Goal: Navigation & Orientation: Find specific page/section

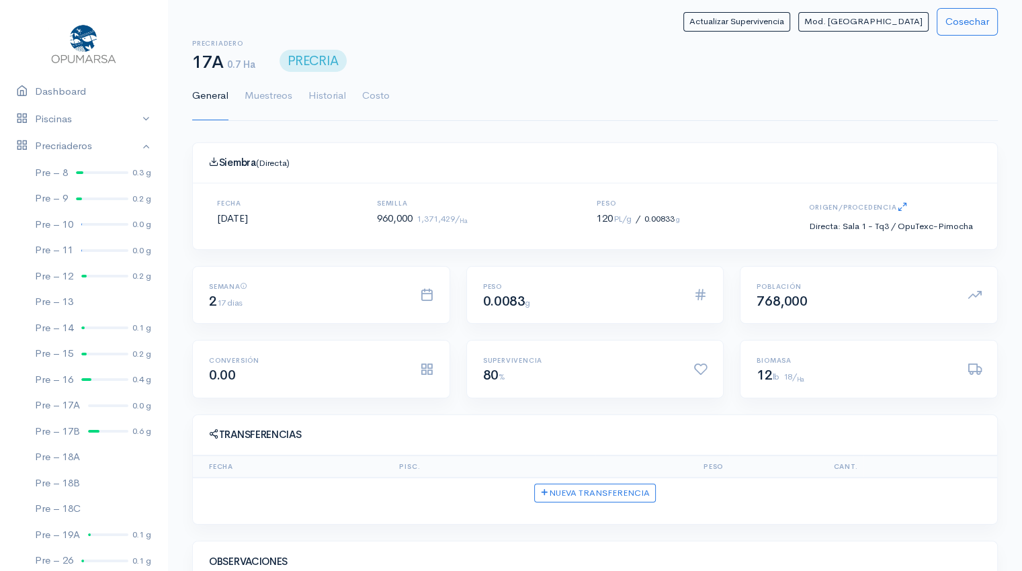
scroll to position [89, 0]
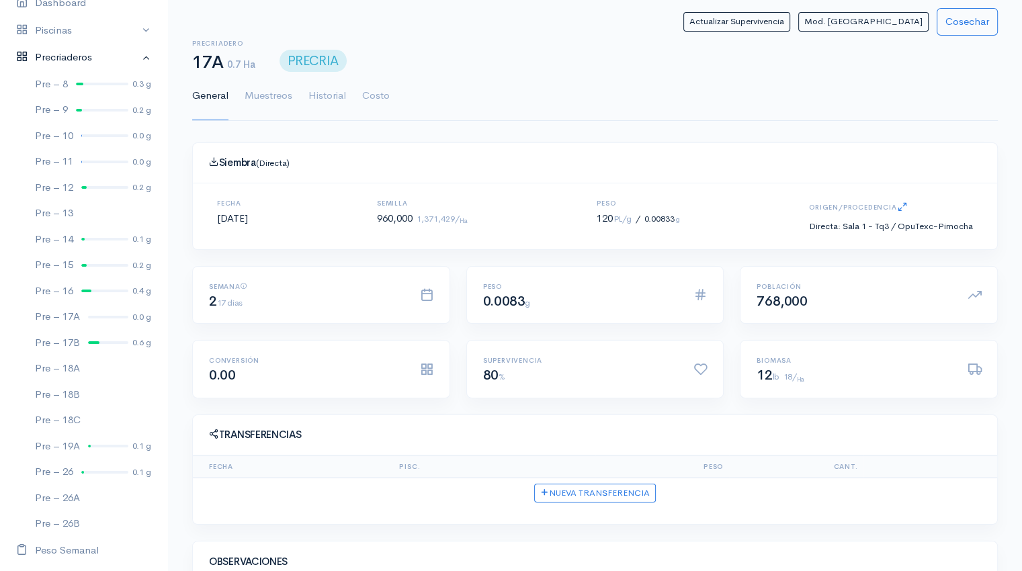
click at [75, 60] on link "Precriaderos" at bounding box center [83, 58] width 167 height 28
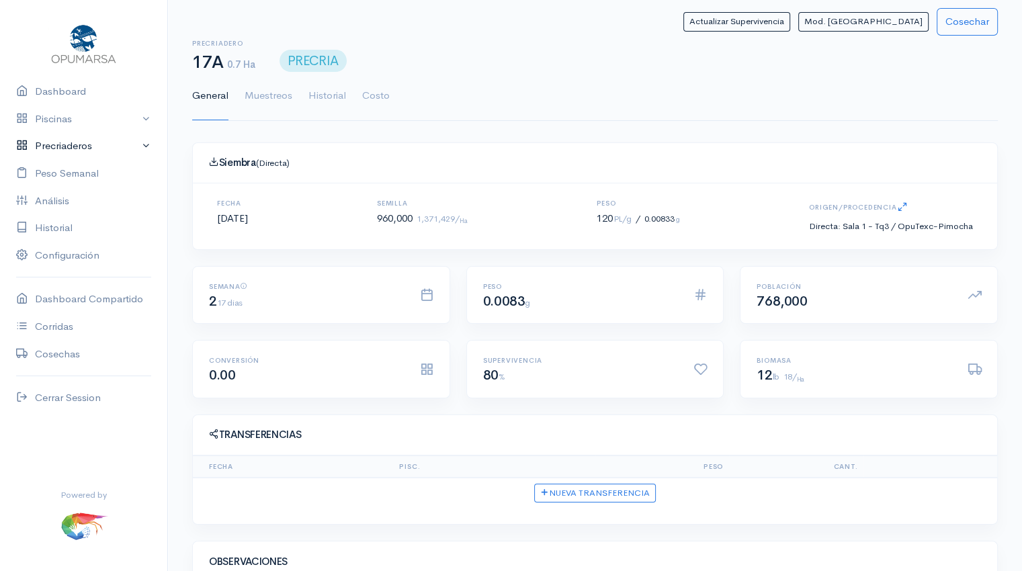
scroll to position [0, 0]
click at [71, 96] on link "Dashboard" at bounding box center [83, 92] width 167 height 28
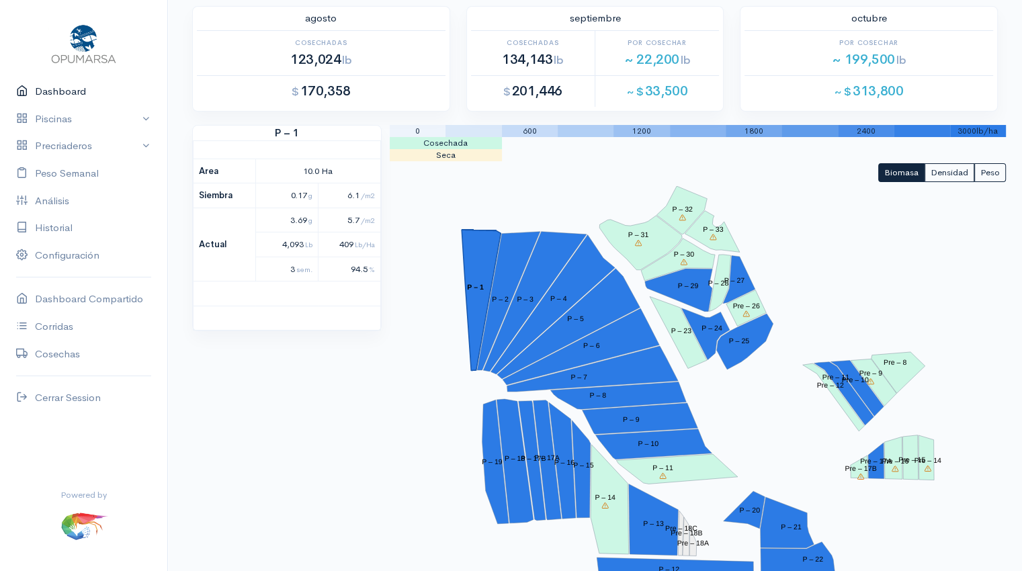
scroll to position [54, 0]
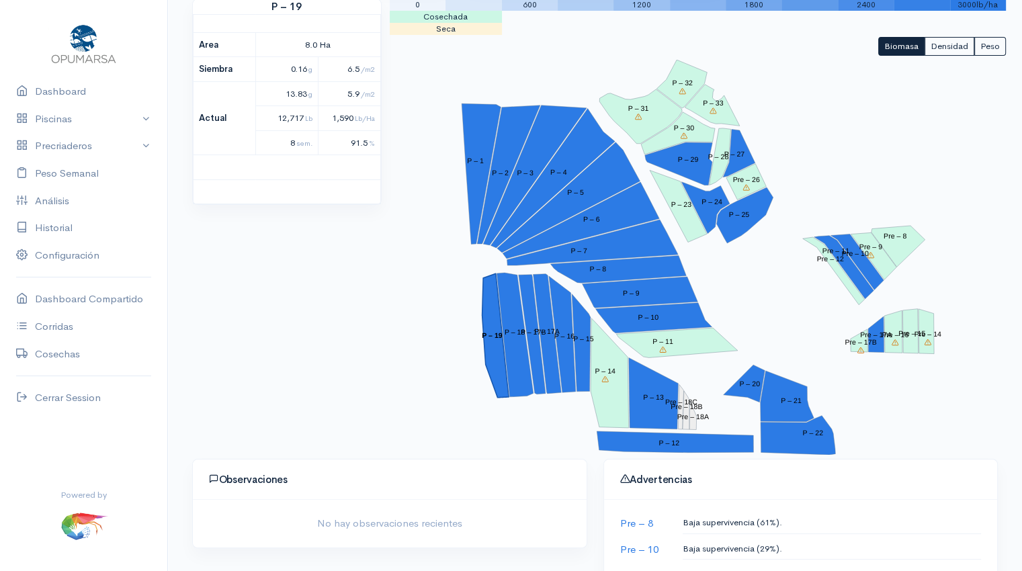
scroll to position [199, 0]
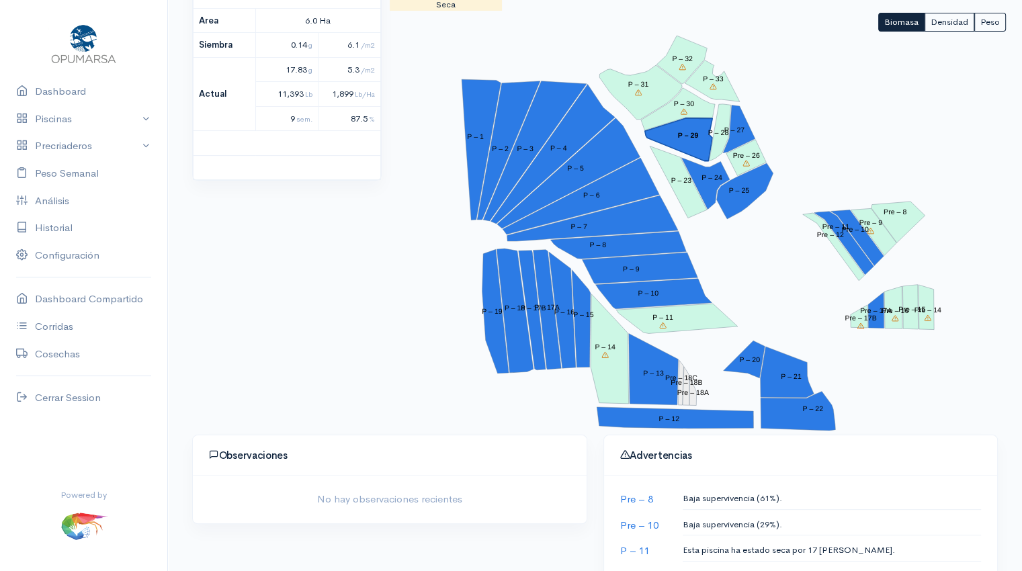
click at [696, 130] on polygon "P – 29" at bounding box center [677, 139] width 67 height 43
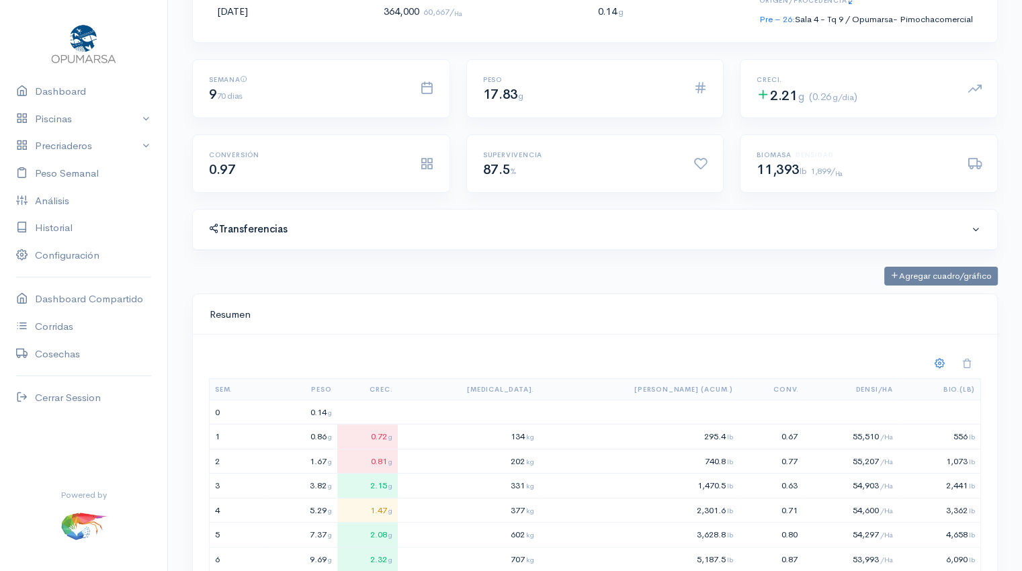
scroll to position [202, 771]
click at [42, 93] on link "Dashboard" at bounding box center [83, 92] width 167 height 28
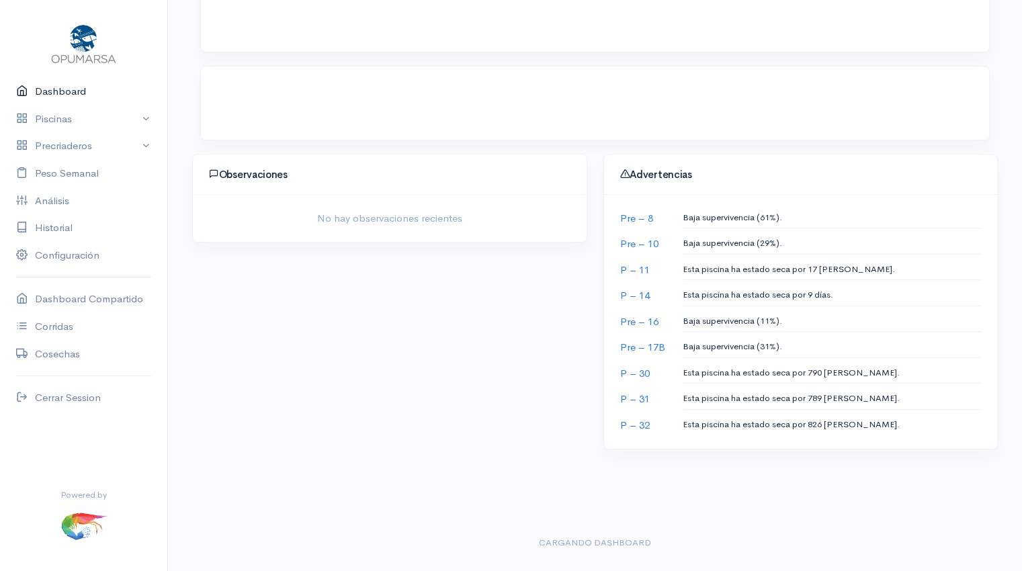
scroll to position [199, 0]
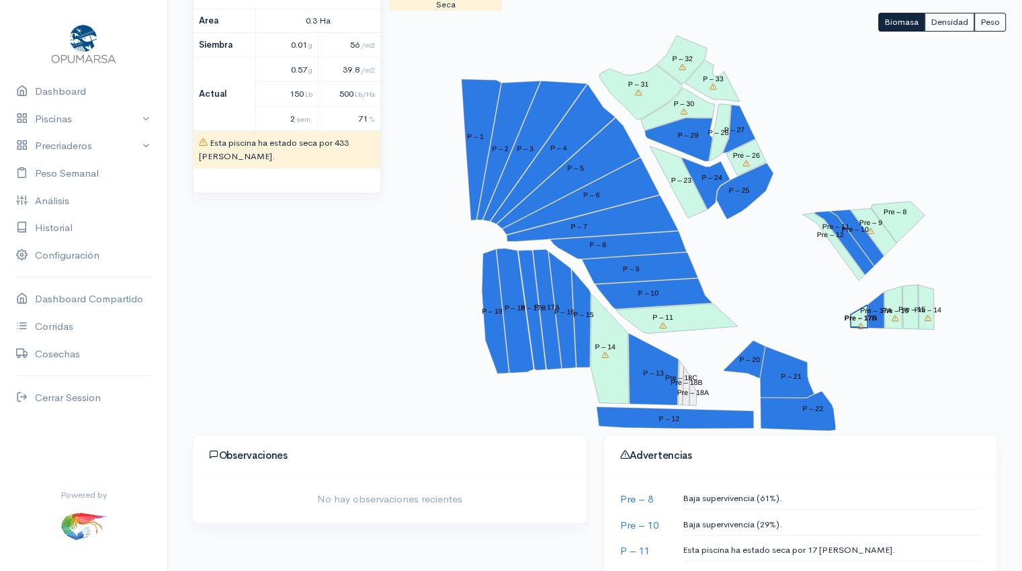
click at [876, 321] on tspan "Pre – 17B" at bounding box center [861, 319] width 32 height 8
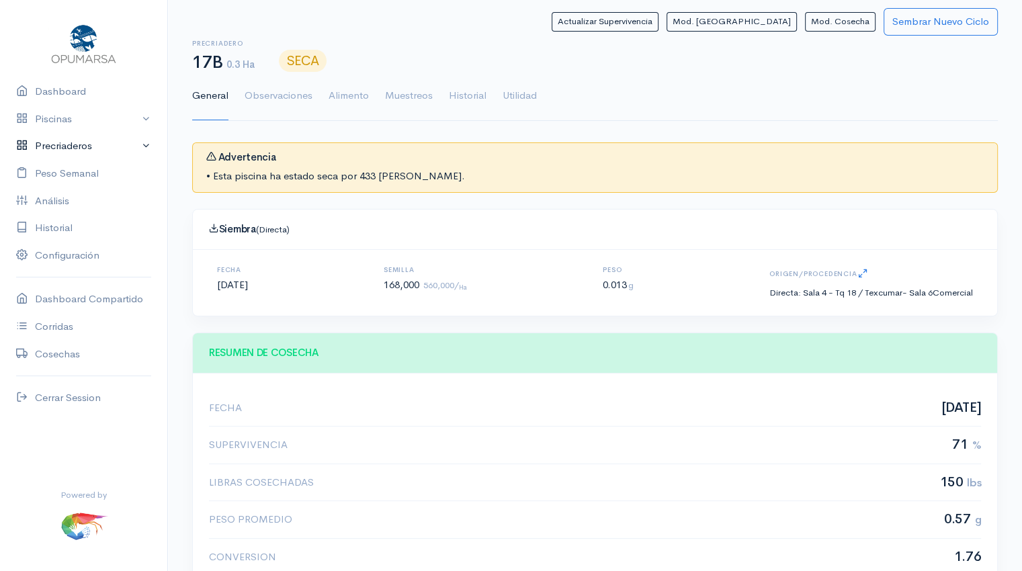
click at [66, 149] on link "Precriaderos" at bounding box center [83, 146] width 167 height 28
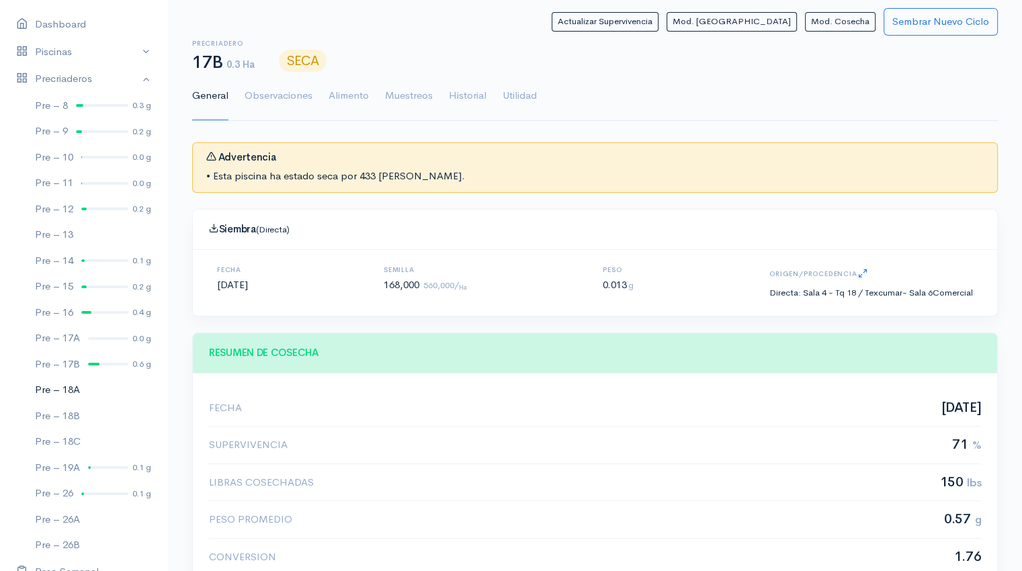
scroll to position [67, 0]
click at [106, 338] on div at bounding box center [108, 338] width 40 height 3
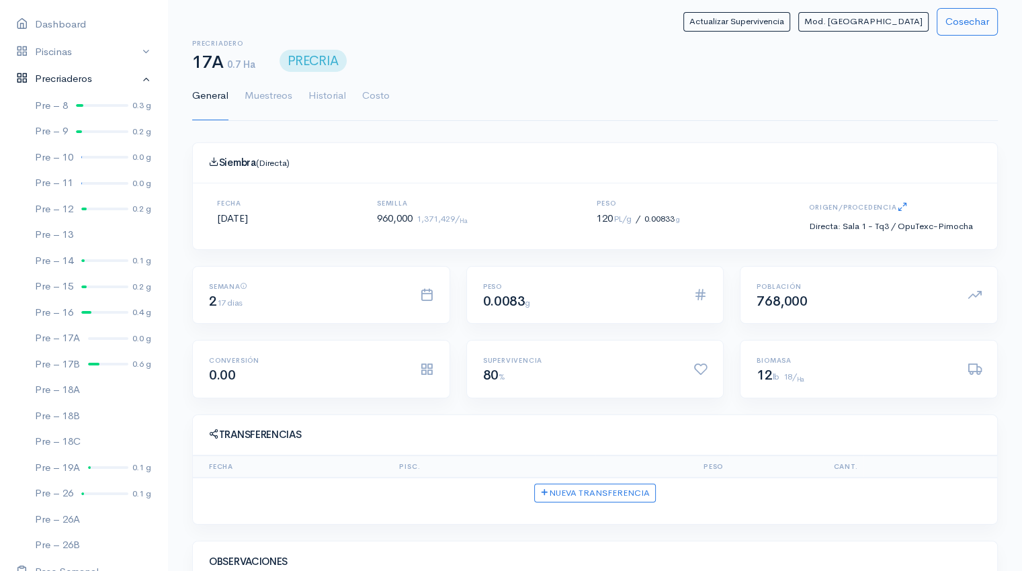
click at [60, 83] on link "Precriaderos" at bounding box center [83, 79] width 167 height 28
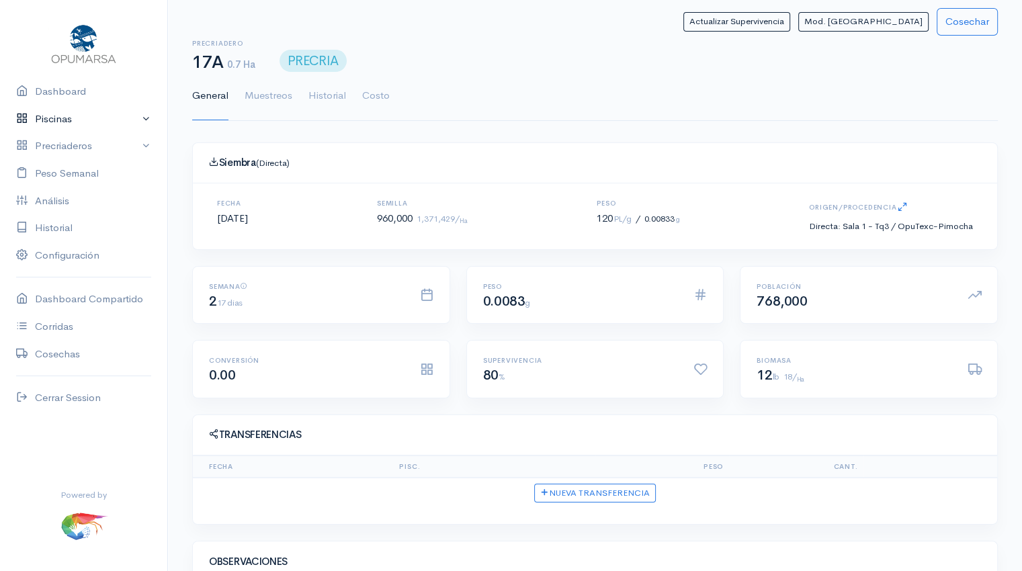
click at [80, 121] on link "Piscinas" at bounding box center [83, 120] width 167 height 28
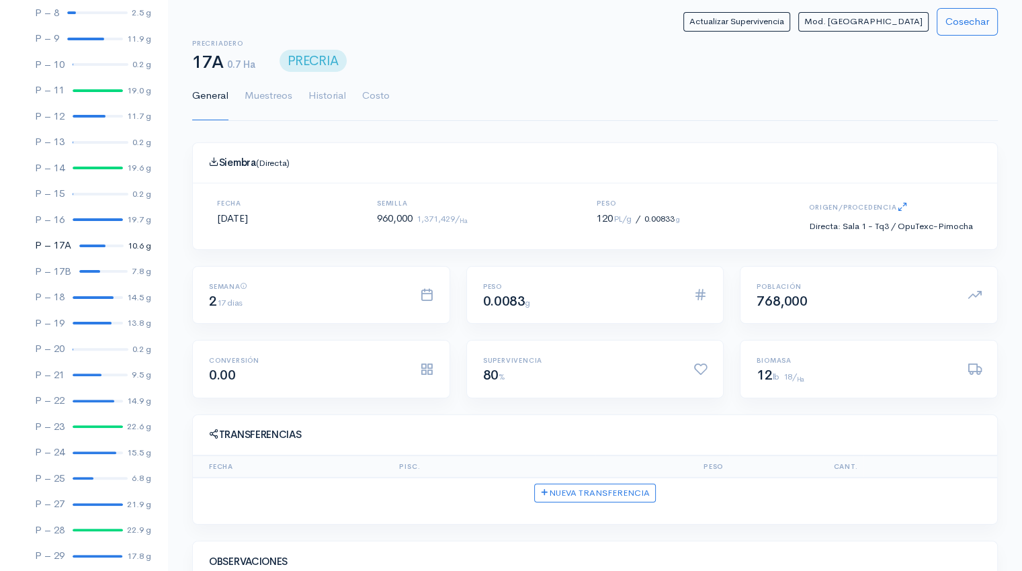
scroll to position [315, 0]
click at [89, 425] on div at bounding box center [98, 426] width 50 height 3
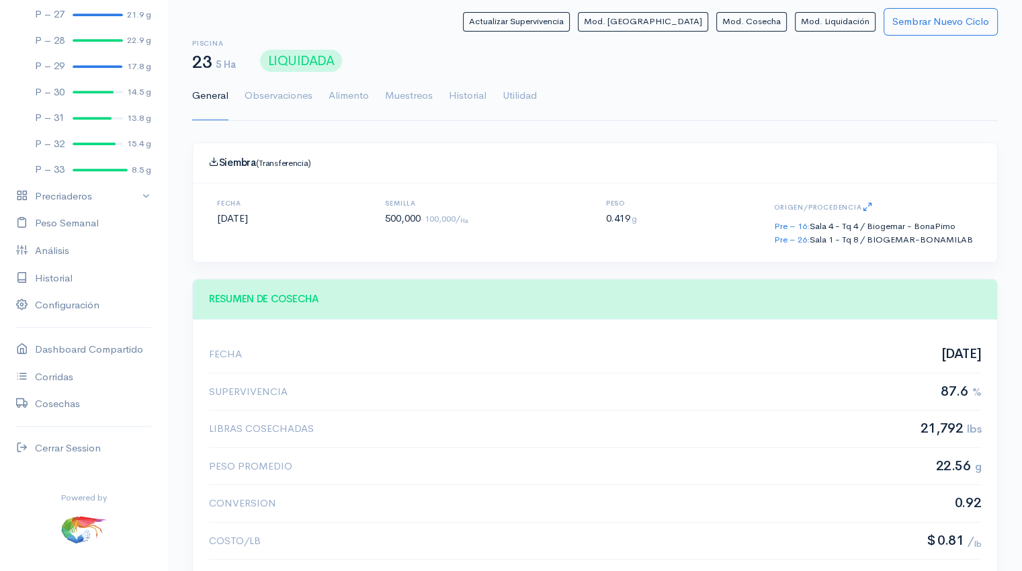
scroll to position [809, 0]
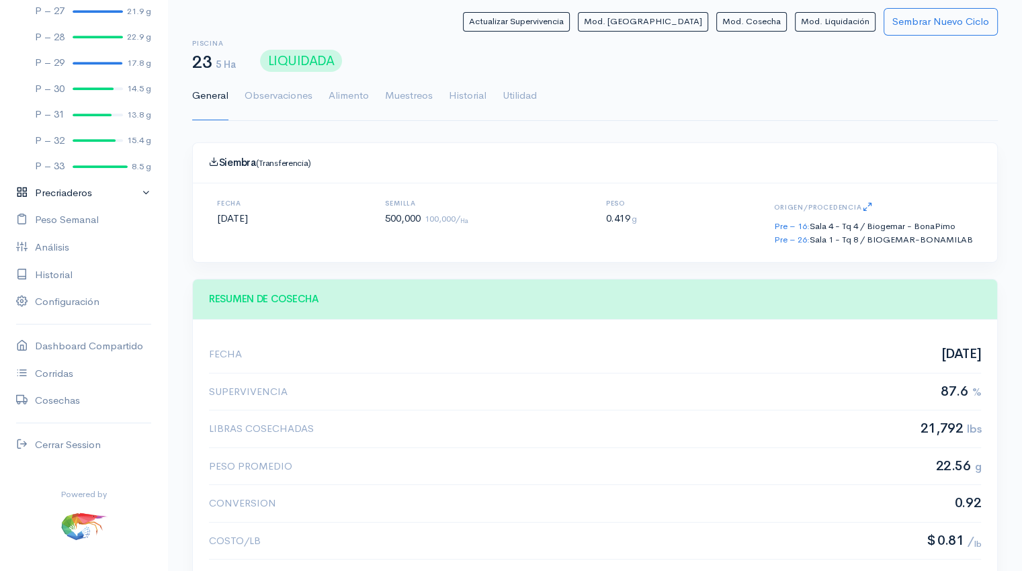
click at [82, 195] on link "Precriaderos" at bounding box center [83, 193] width 167 height 28
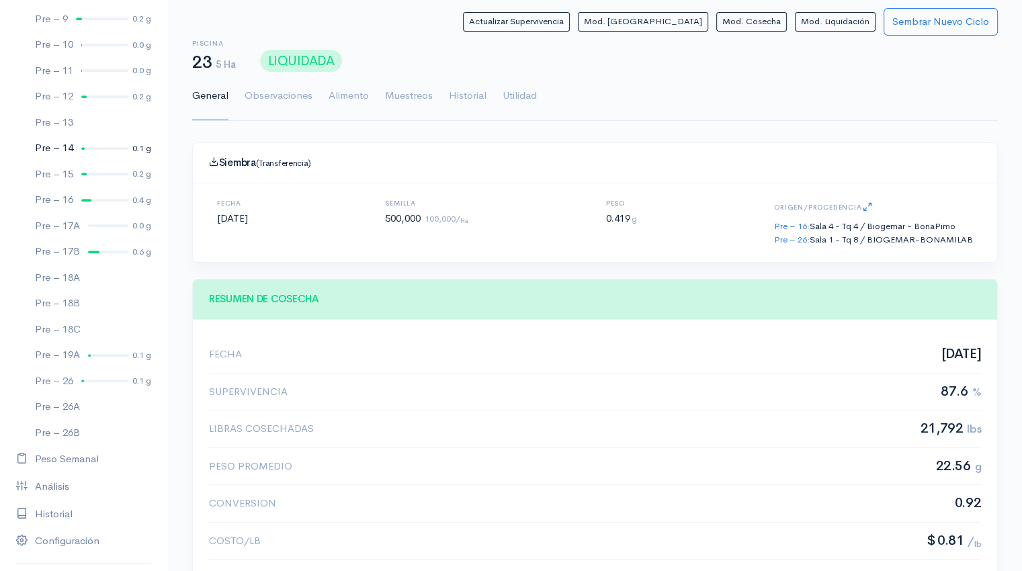
scroll to position [1035, 0]
click at [93, 226] on link "Pre – 17A 0.0 g" at bounding box center [83, 225] width 167 height 26
